Goal: Task Accomplishment & Management: Manage account settings

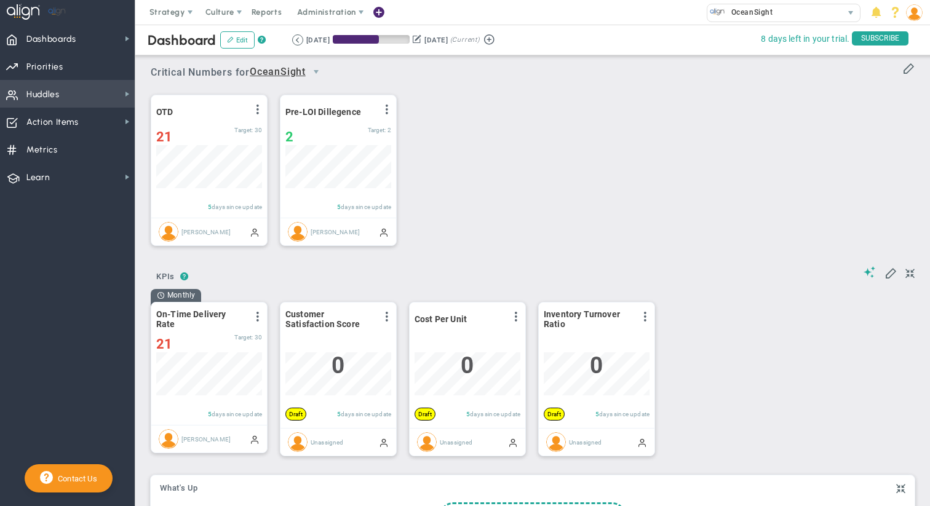
click at [65, 92] on span "Huddles Huddles" at bounding box center [67, 94] width 135 height 28
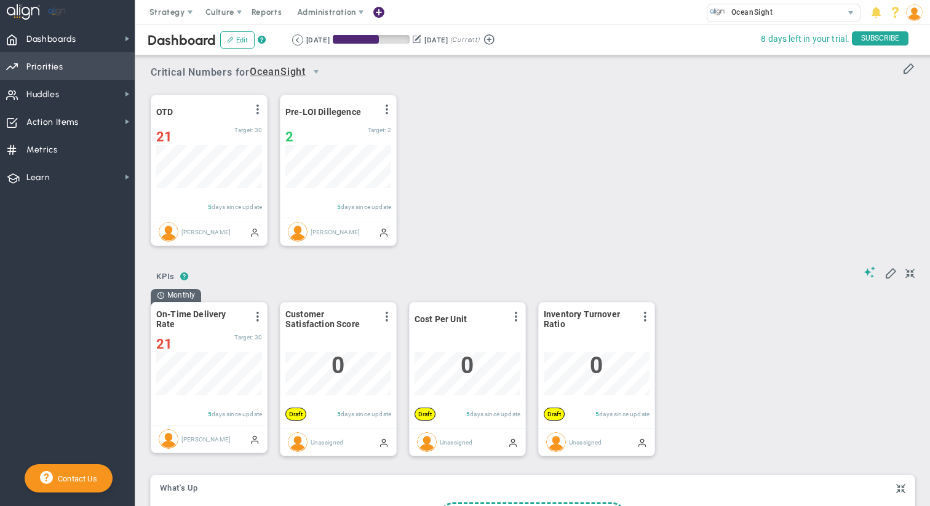
click at [72, 74] on span "Priorities OKR Tree Priorities OKRs" at bounding box center [67, 66] width 135 height 28
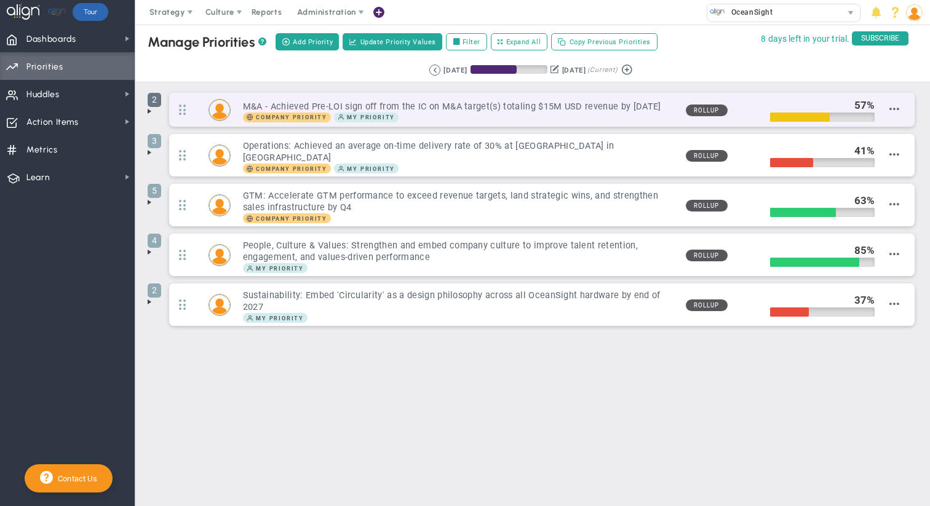
click at [151, 106] on span "2" at bounding box center [155, 100] width 14 height 14
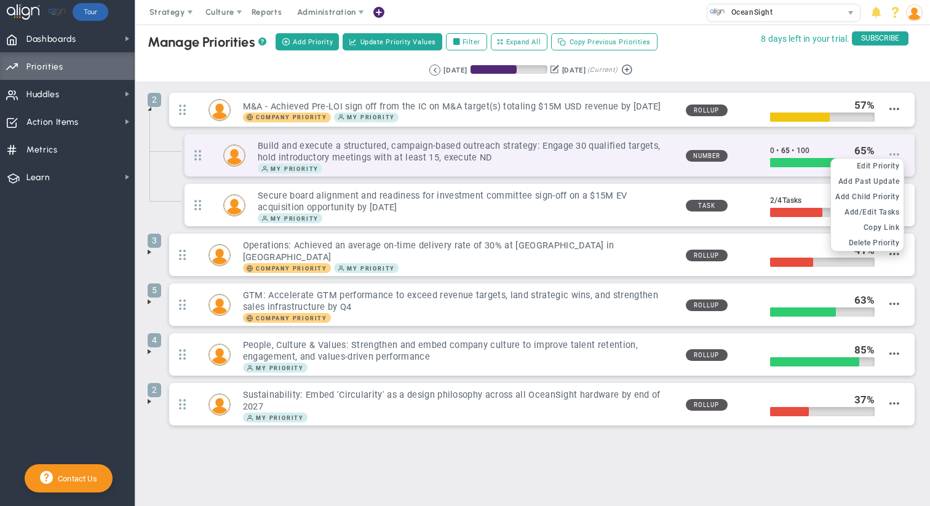
click at [899, 153] on span at bounding box center [895, 154] width 10 height 10
click at [875, 167] on span "Edit Priority" at bounding box center [878, 166] width 43 height 9
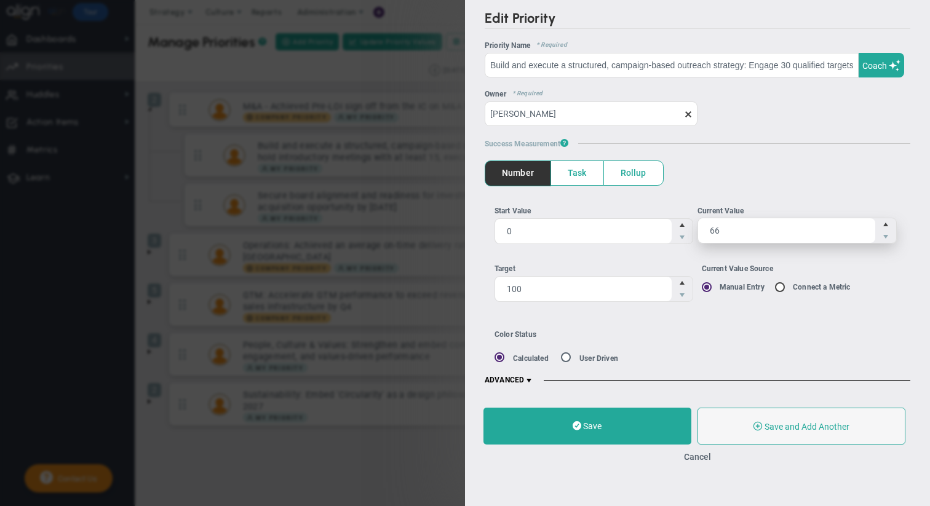
click at [890, 223] on span "Increase value" at bounding box center [886, 224] width 10 height 12
click at [875, 223] on input "66" at bounding box center [786, 230] width 177 height 25
click at [890, 223] on span "Increase value" at bounding box center [886, 224] width 10 height 12
click at [0, 0] on input "67" at bounding box center [0, 0] width 0 height 0
click at [890, 223] on span "Increase value" at bounding box center [886, 224] width 10 height 12
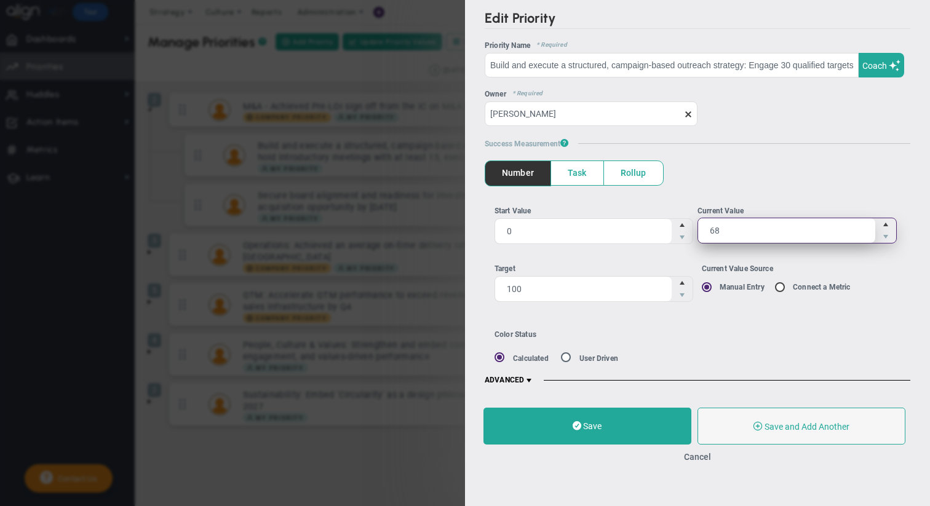
click at [0, 0] on input "68" at bounding box center [0, 0] width 0 height 0
click at [890, 223] on span "Increase value" at bounding box center [886, 224] width 10 height 12
click at [0, 0] on input "69" at bounding box center [0, 0] width 0 height 0
type input "70"
click at [890, 223] on span "Increase value" at bounding box center [886, 224] width 10 height 12
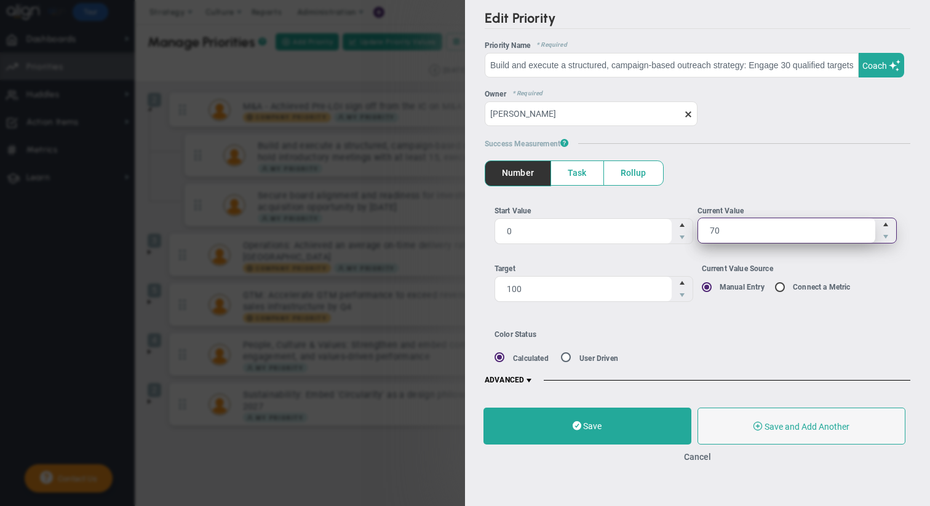
click at [0, 0] on input "70" at bounding box center [0, 0] width 0 height 0
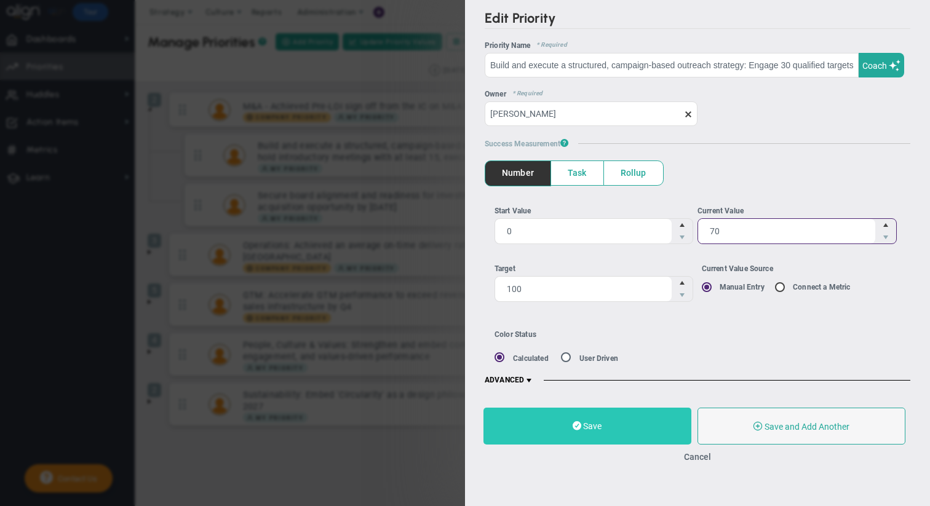
click at [587, 419] on button "Save" at bounding box center [588, 426] width 208 height 37
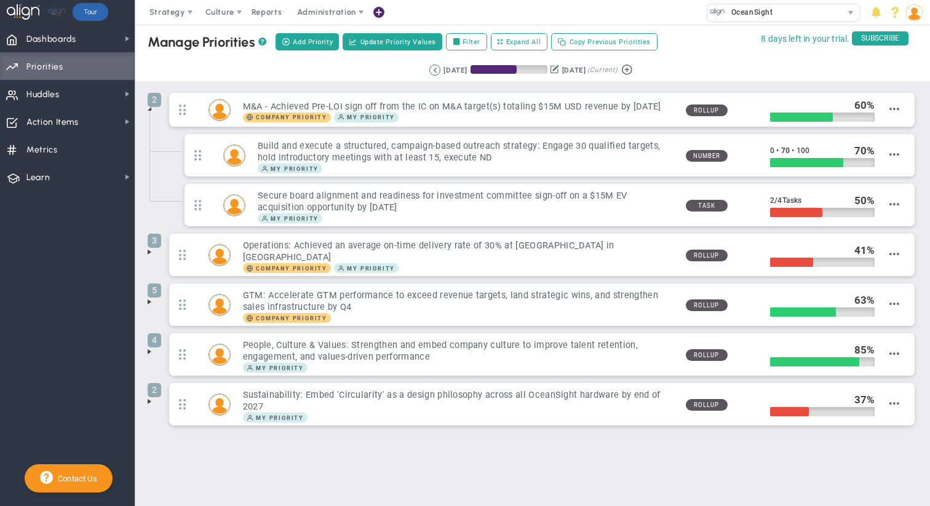
click at [150, 255] on span at bounding box center [150, 252] width 10 height 10
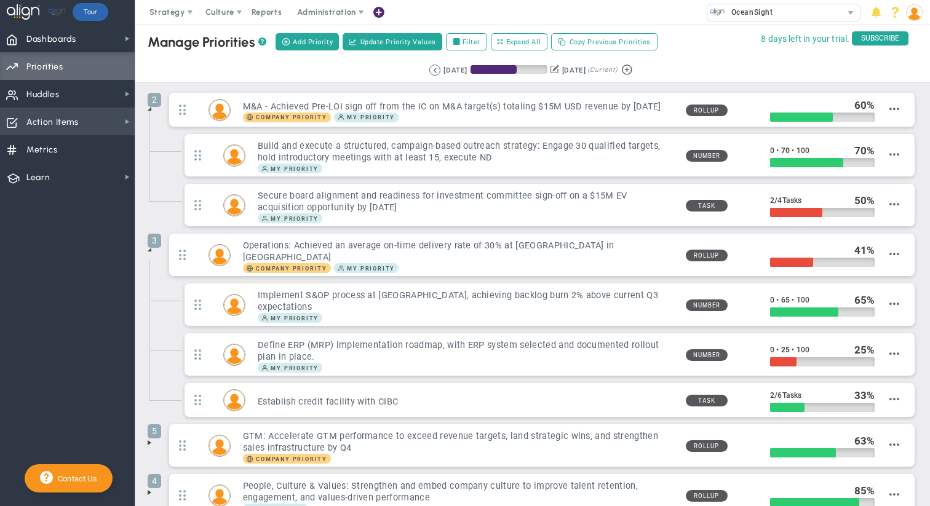
click at [81, 122] on span "Action Items Action Items" at bounding box center [67, 122] width 135 height 28
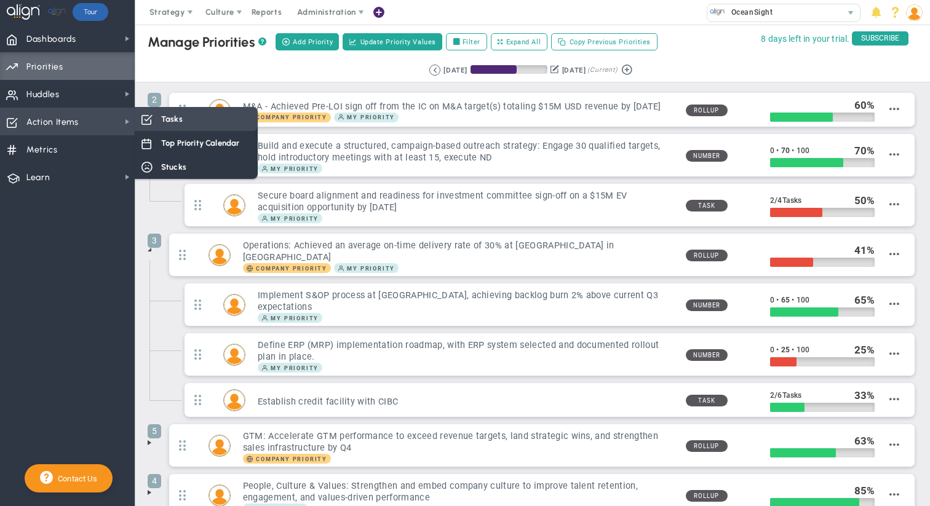
click at [186, 113] on div "Tasks" at bounding box center [196, 119] width 123 height 24
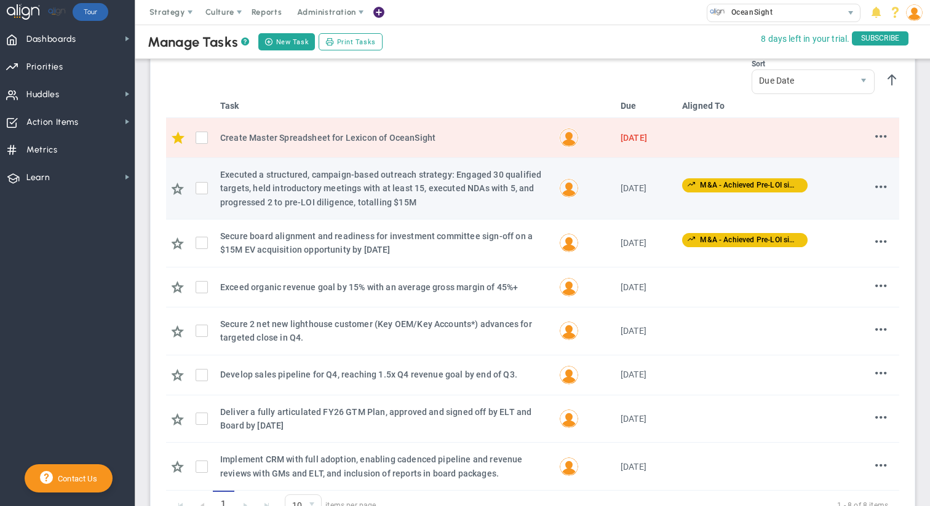
scroll to position [175, 0]
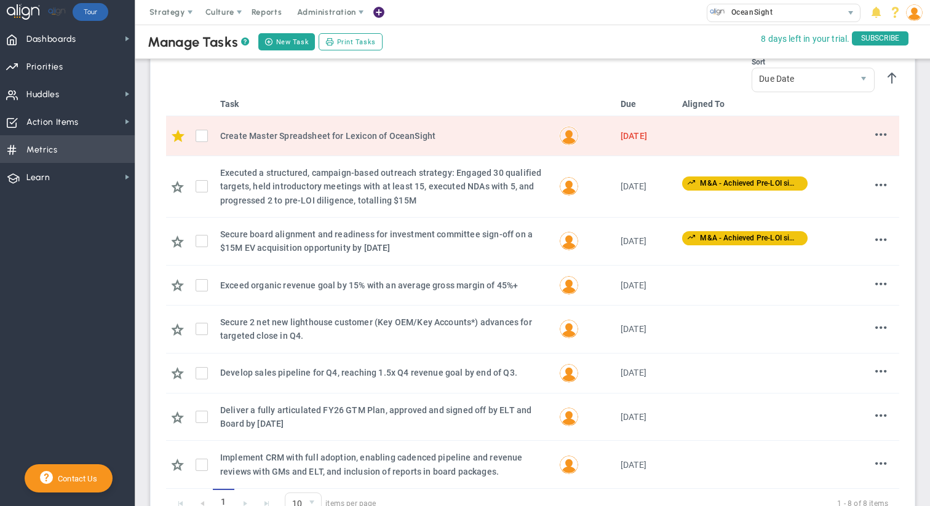
click at [50, 157] on span "Metrics" at bounding box center [41, 150] width 31 height 26
